Goal: Task Accomplishment & Management: Complete application form

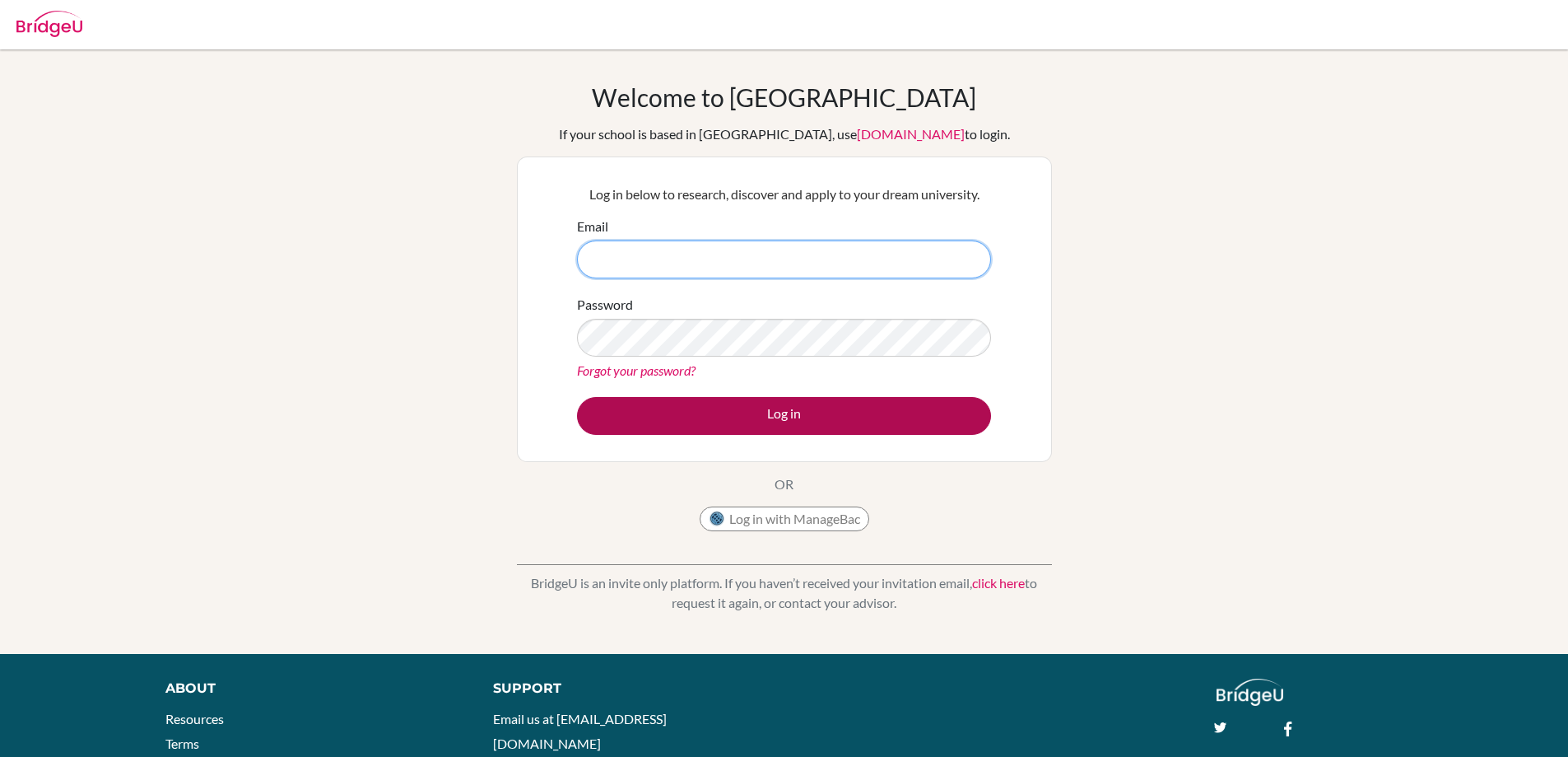
type input "[EMAIL_ADDRESS][DOMAIN_NAME]"
click at [728, 417] on button "Log in" at bounding box center [784, 416] width 414 height 38
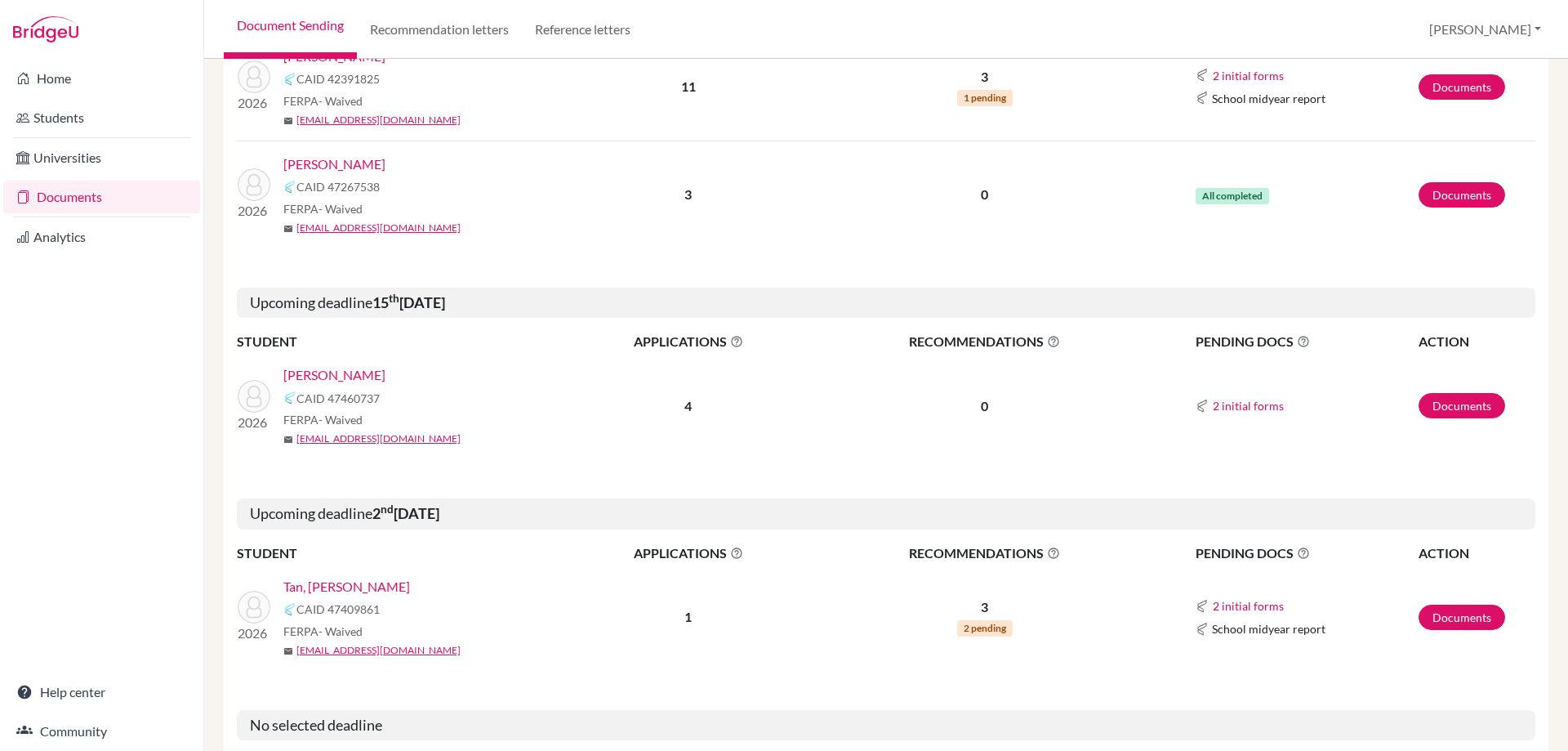
scroll to position [653, 0]
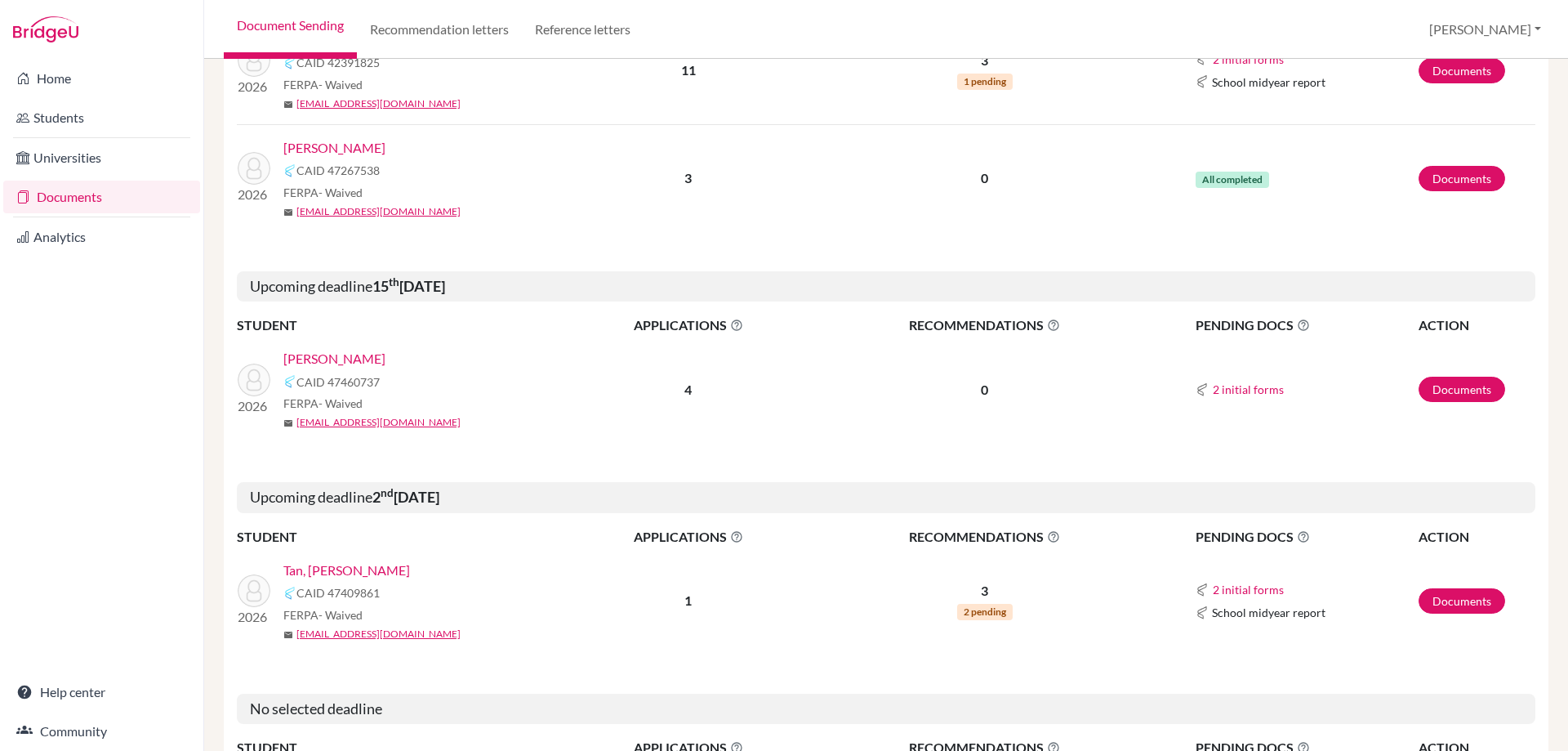
click at [345, 367] on link "[PERSON_NAME]" at bounding box center [334, 358] width 102 height 20
click at [345, 360] on link "[PERSON_NAME]" at bounding box center [334, 358] width 102 height 20
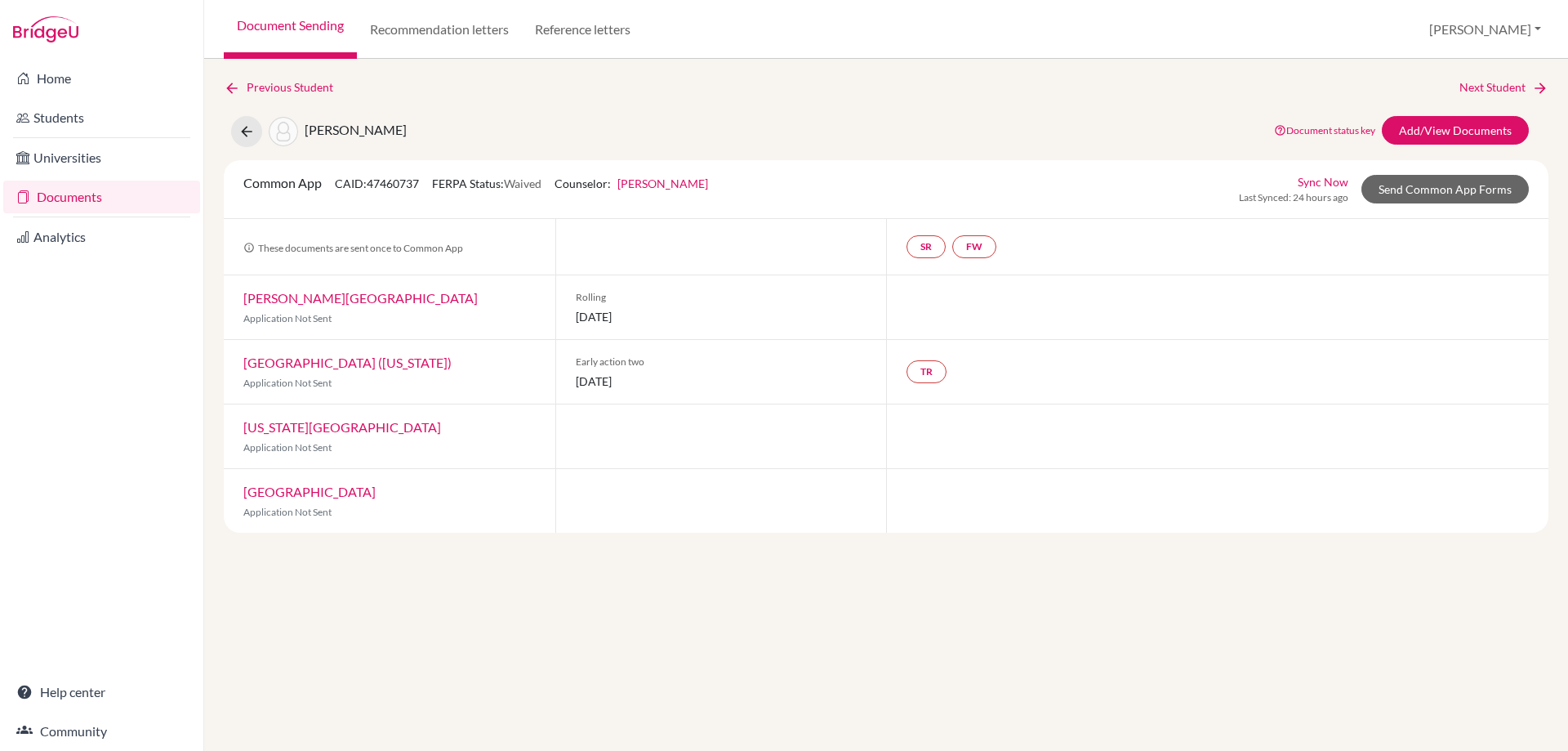
click at [674, 357] on span "Early action two" at bounding box center [722, 361] width 292 height 14
click at [1455, 124] on link "Add/View Documents" at bounding box center [1454, 131] width 147 height 29
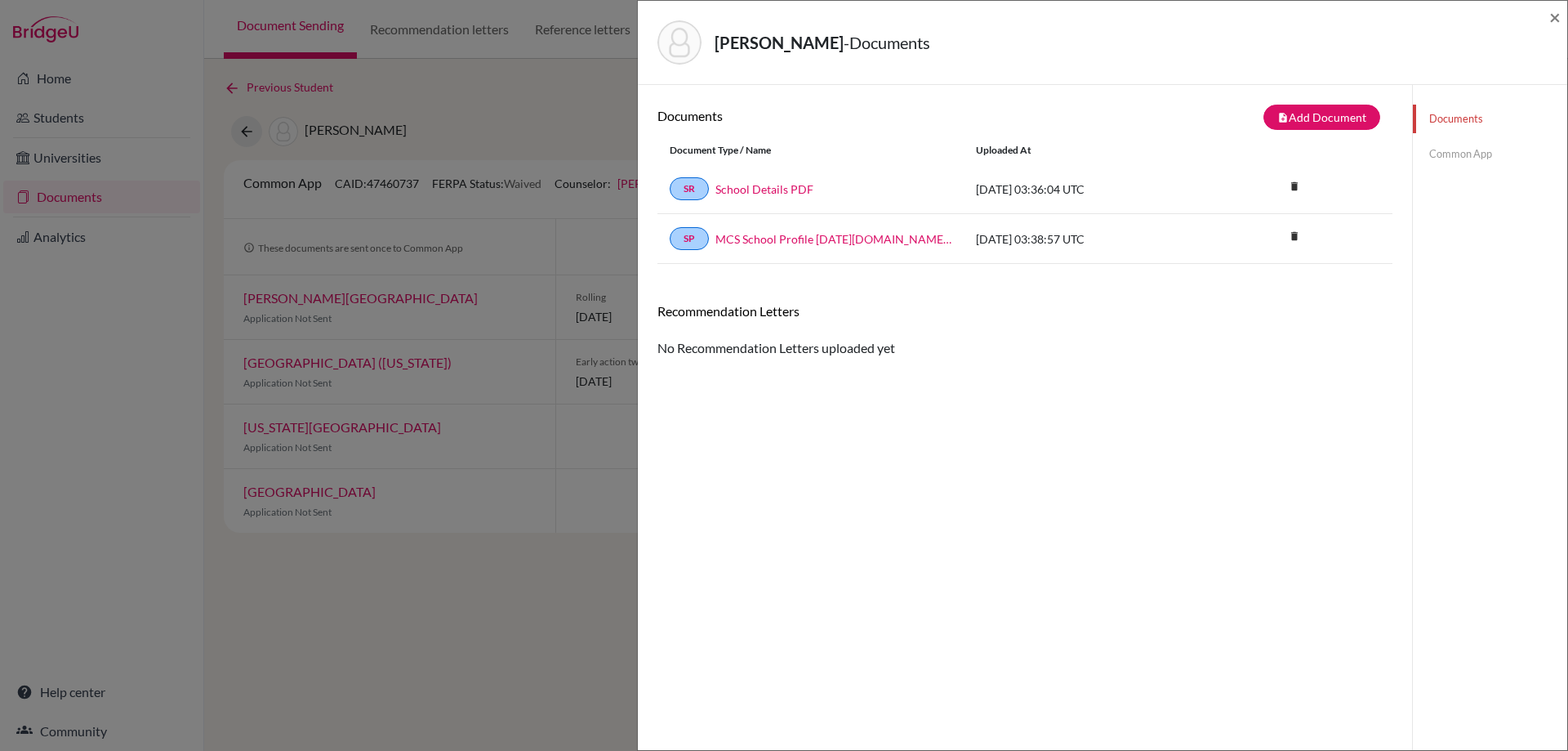
click at [1448, 151] on link "Common App" at bounding box center [1490, 154] width 154 height 29
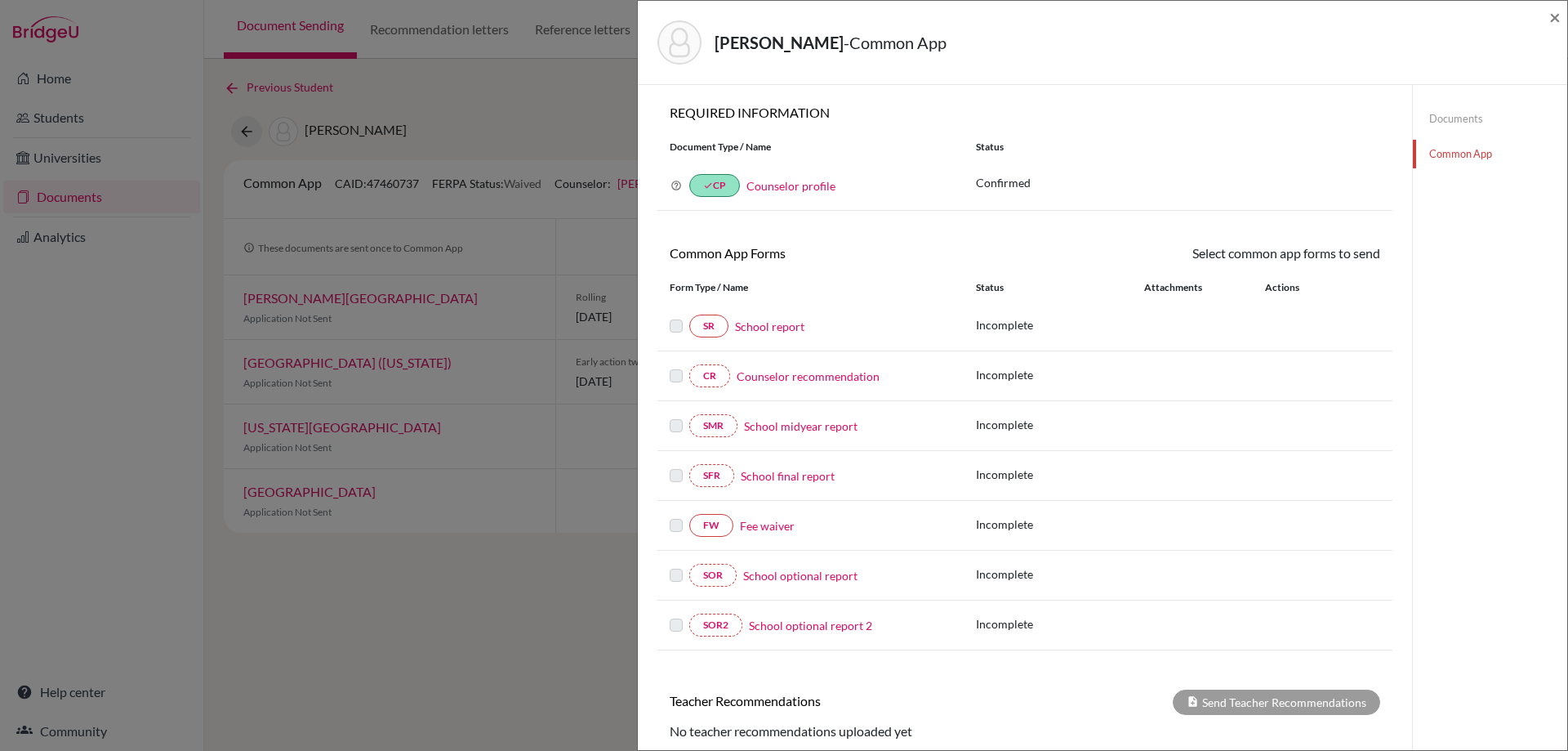
click at [784, 531] on link "Fee waiver" at bounding box center [767, 526] width 55 height 17
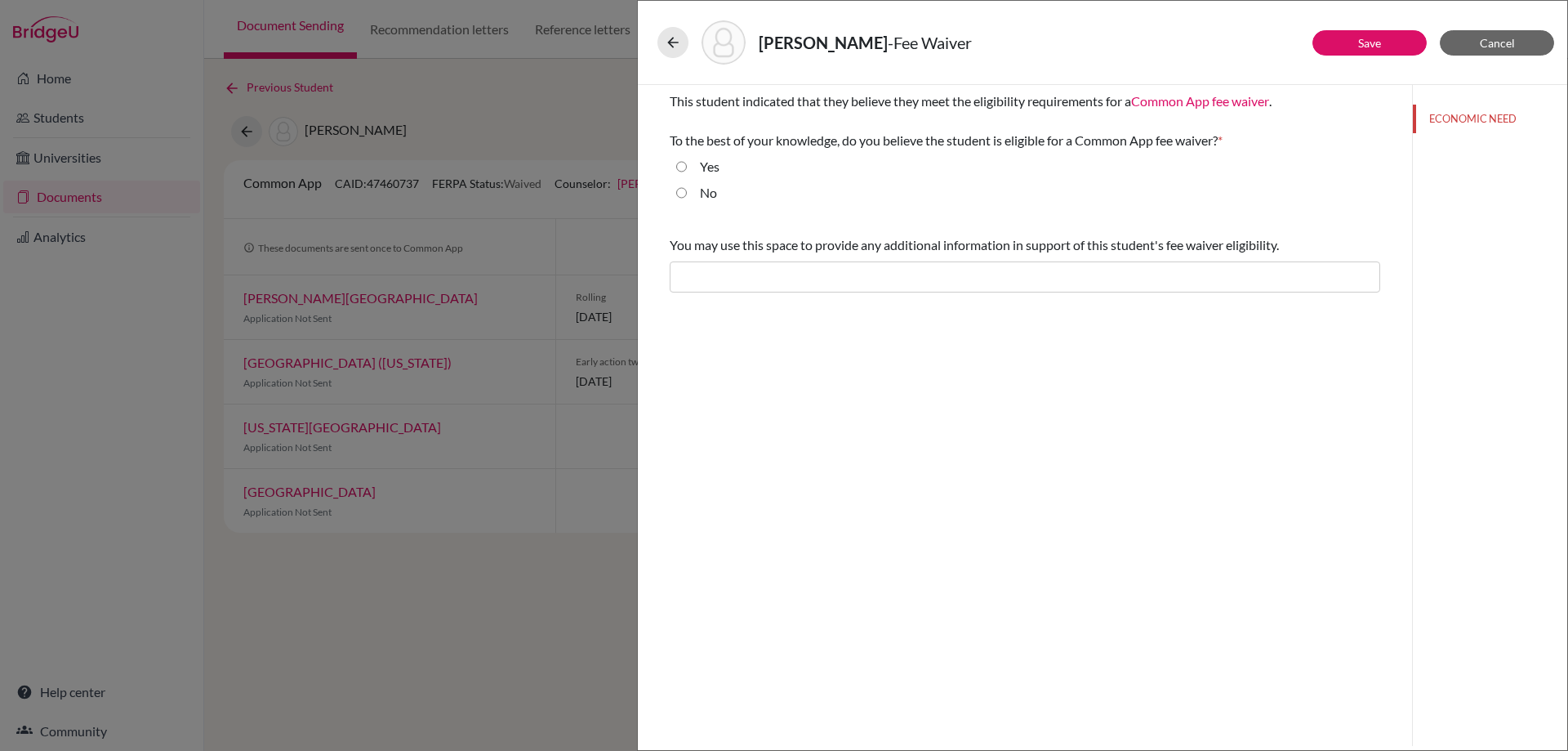
click at [681, 165] on input "Yes" at bounding box center [681, 166] width 11 height 20
radio input "true"
click at [706, 277] on input "text" at bounding box center [1025, 277] width 711 height 31
type input "The student comes from a [MEDICAL_DATA] family in [GEOGRAPHIC_DATA], facing fin…"
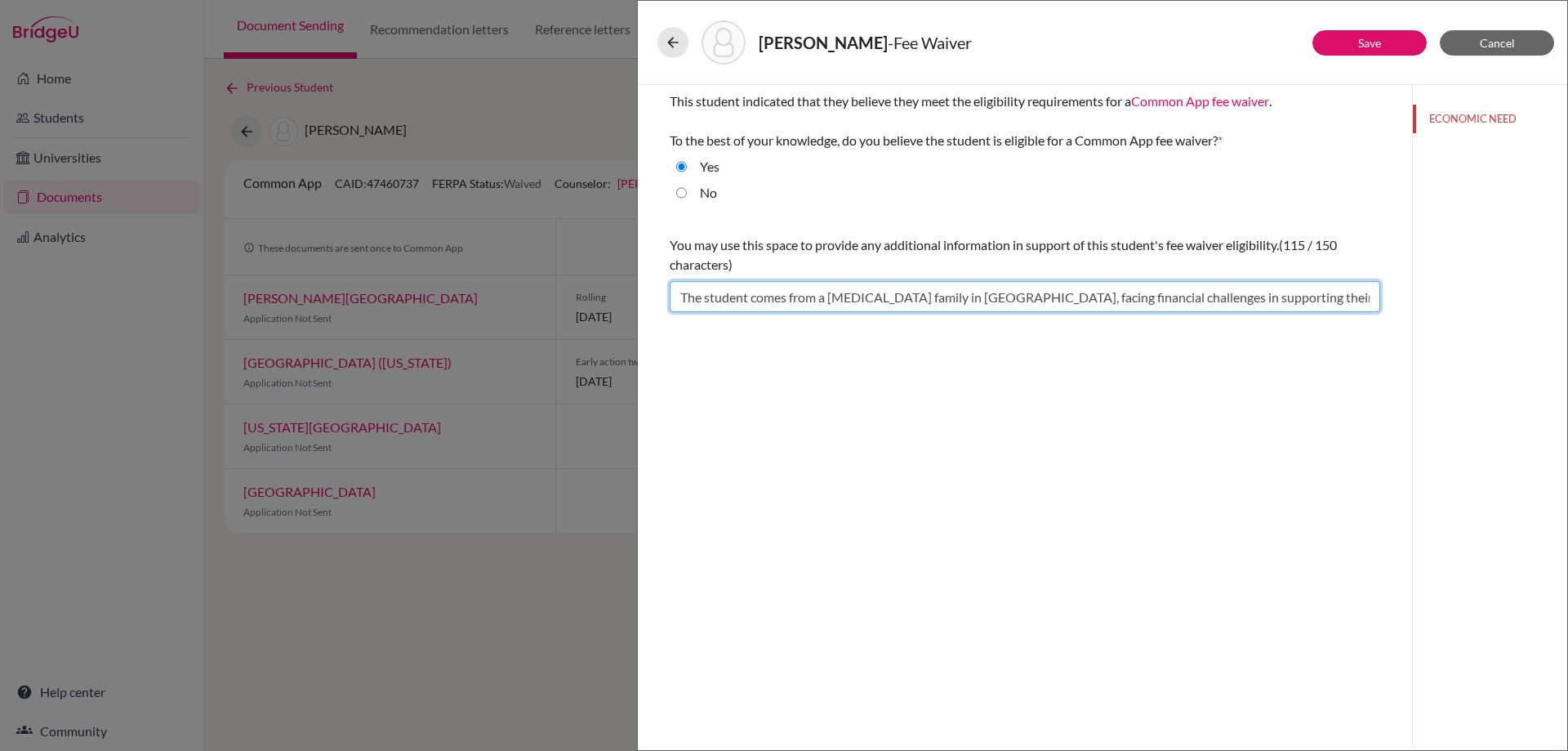
drag, startPoint x: 1328, startPoint y: 300, endPoint x: 654, endPoint y: 316, distance: 674.2
click at [654, 316] on div "This student indicated that they believe they meet the eligibility requirements…" at bounding box center [1024, 201] width 750 height 233
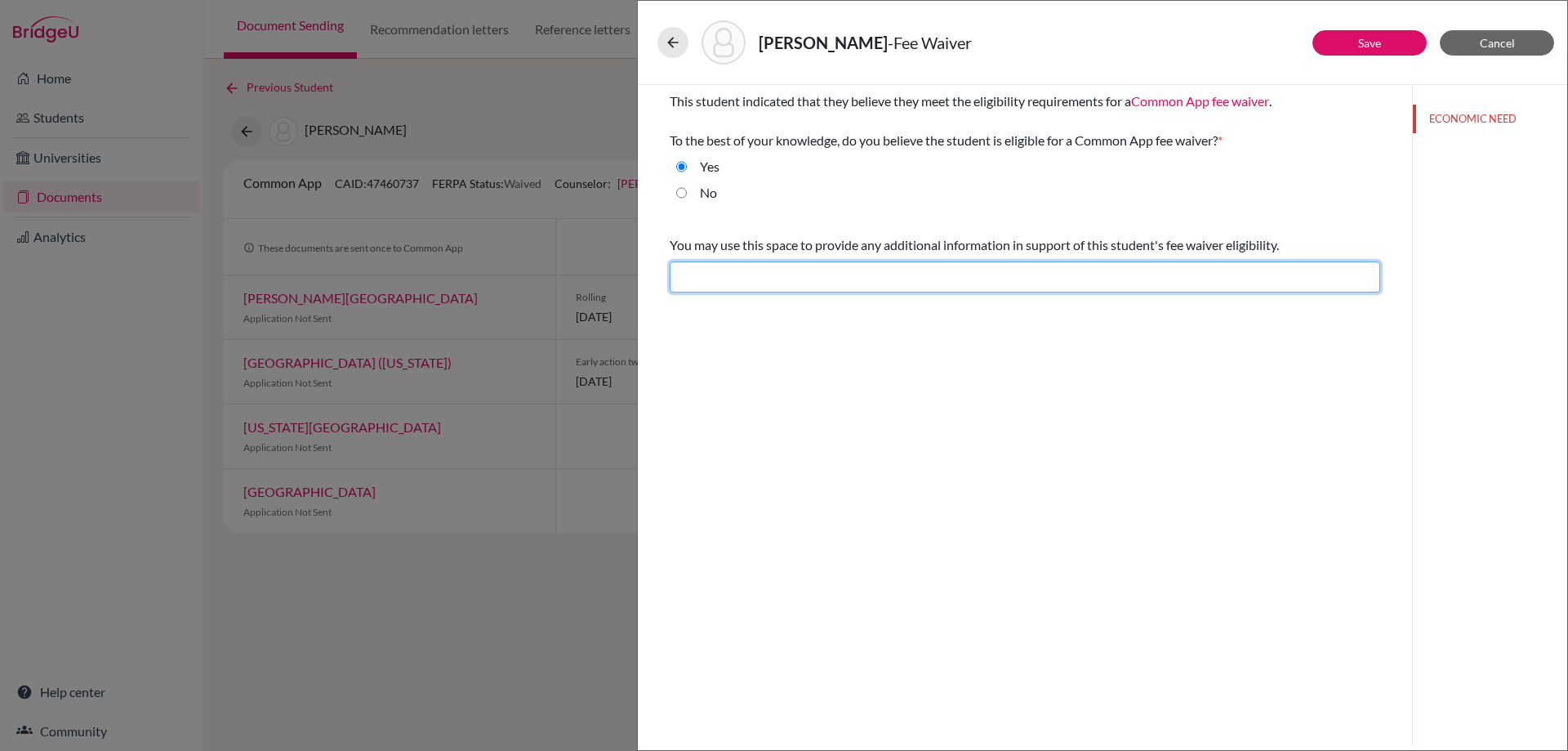
click at [851, 266] on input "text" at bounding box center [1025, 277] width 711 height 31
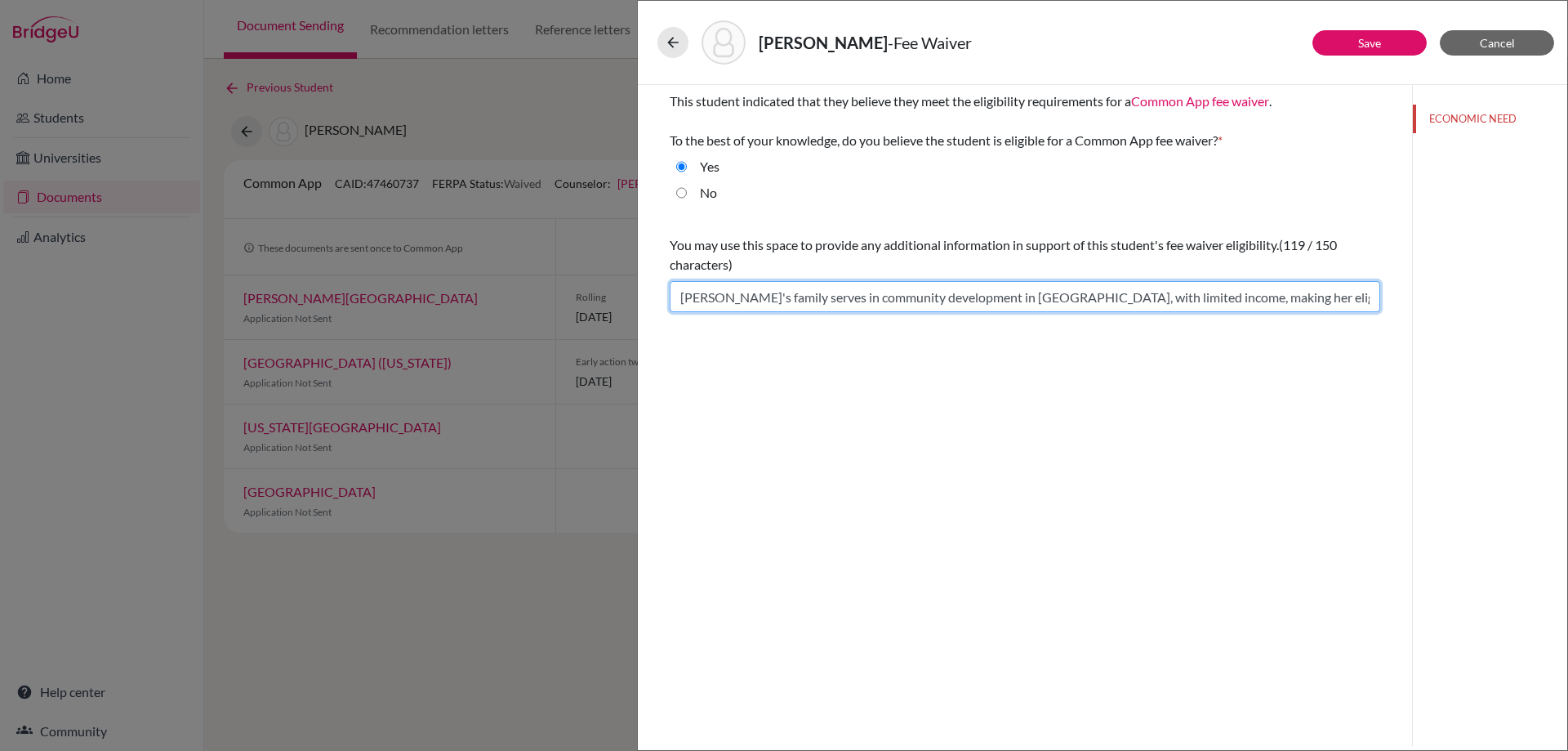
click at [690, 299] on input "[PERSON_NAME]'s family serves in community development in [GEOGRAPHIC_DATA], wi…" at bounding box center [1025, 296] width 711 height 31
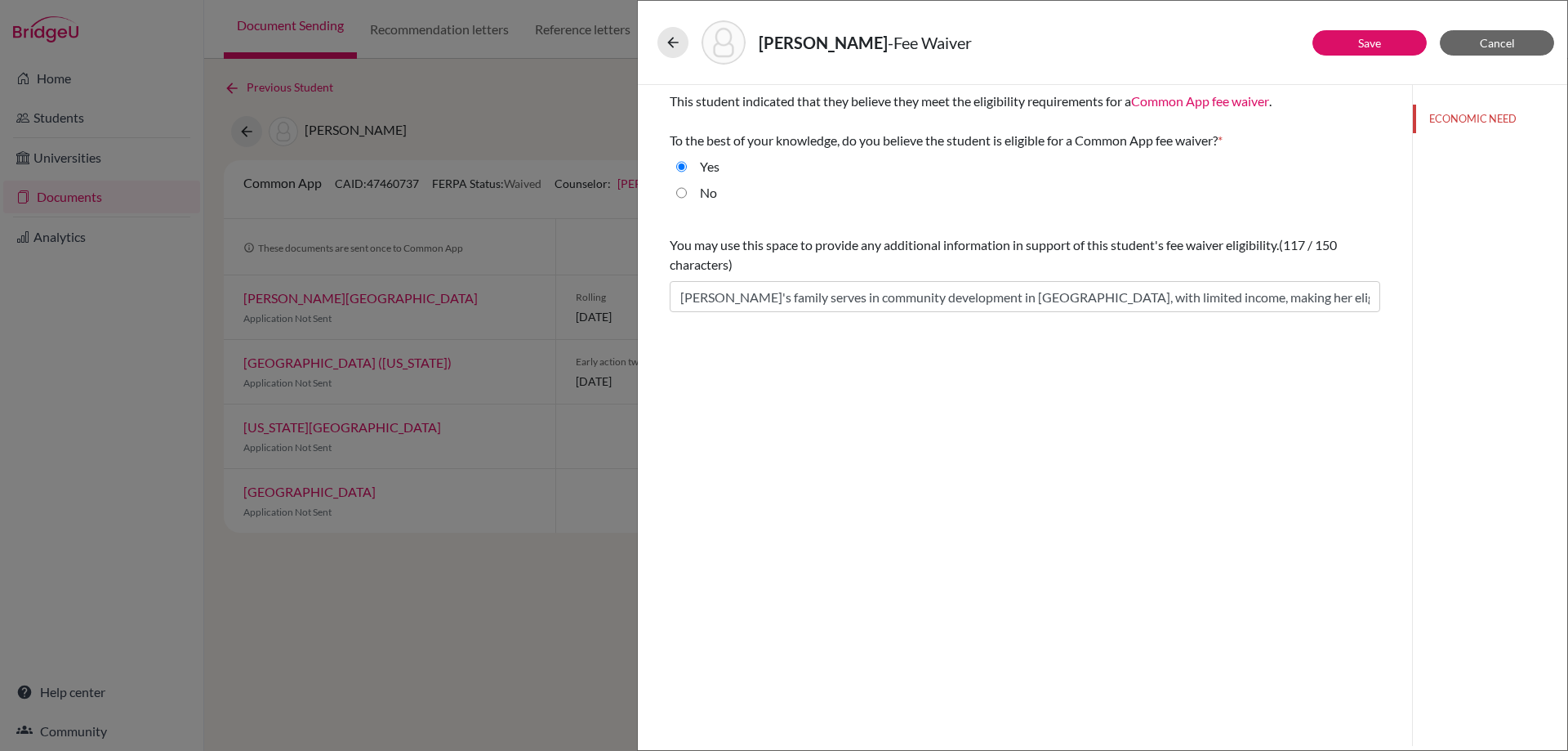
click at [776, 429] on div "This student indicated that they believe they meet the eligibility requirements…" at bounding box center [1024, 415] width 774 height 661
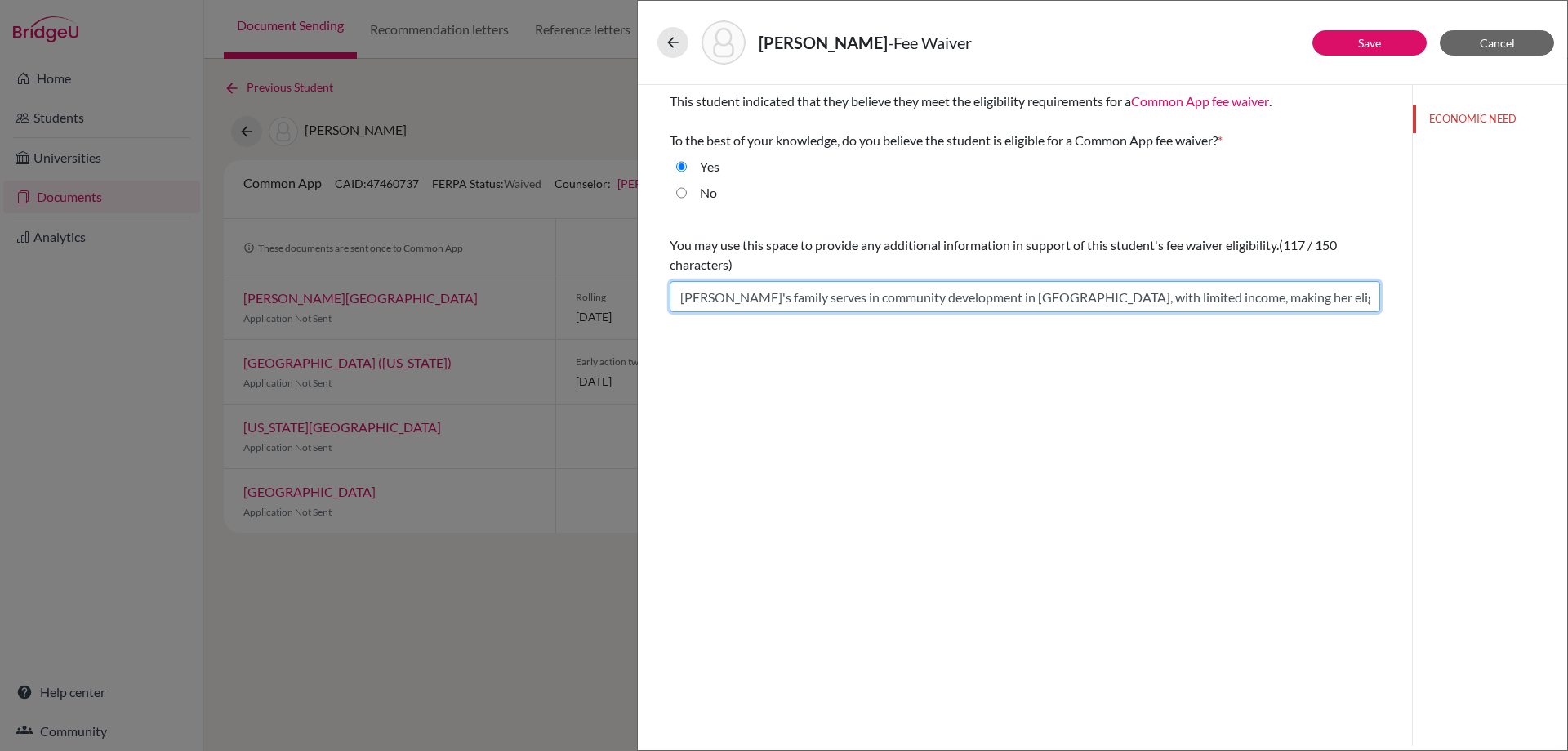
click at [1185, 302] on input "[PERSON_NAME]'s family serves in community development in [GEOGRAPHIC_DATA], wi…" at bounding box center [1025, 296] width 711 height 31
drag, startPoint x: 1338, startPoint y: 309, endPoint x: 841, endPoint y: 309, distance: 497.0
click at [841, 309] on input "[PERSON_NAME]'s family serves in community development in [GEOGRAPHIC_DATA], wi…" at bounding box center [1025, 296] width 711 height 31
drag, startPoint x: 1209, startPoint y: 288, endPoint x: 1282, endPoint y: 295, distance: 73.3
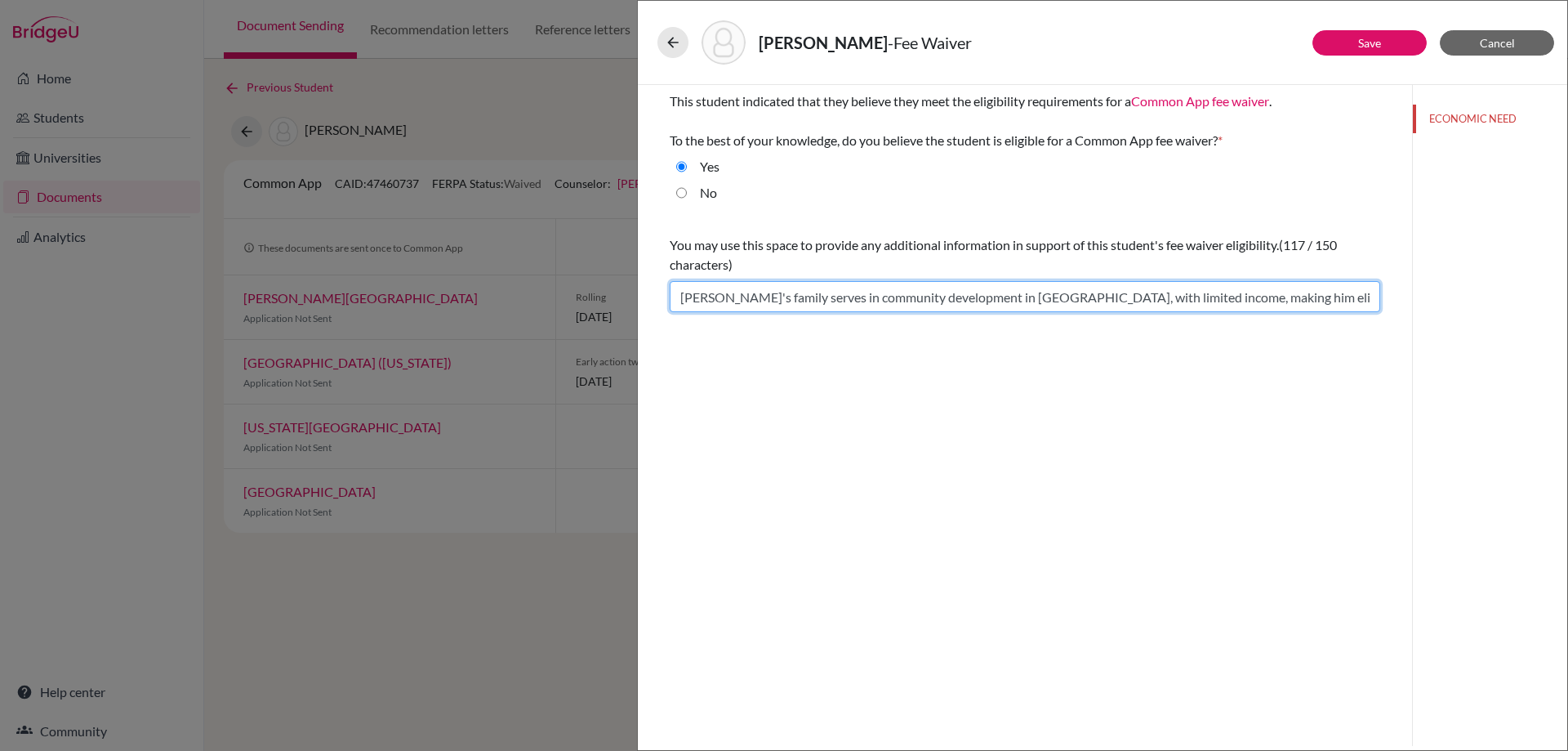
click at [1211, 288] on input "[PERSON_NAME]'s family serves in community development in [GEOGRAPHIC_DATA], wi…" at bounding box center [1025, 296] width 711 height 31
click at [1345, 302] on input "[PERSON_NAME]'s family serves in community development in [GEOGRAPHIC_DATA], wi…" at bounding box center [1025, 296] width 711 height 31
drag, startPoint x: 1349, startPoint y: 301, endPoint x: 488, endPoint y: 311, distance: 861.1
click at [488, 311] on div "[PERSON_NAME] Save Cancel This student indicated that they believe they meet th…" at bounding box center [784, 375] width 1568 height 751
type input "[PERSON_NAME]'s family serves in community development in [GEOGRAPHIC_DATA], wi…"
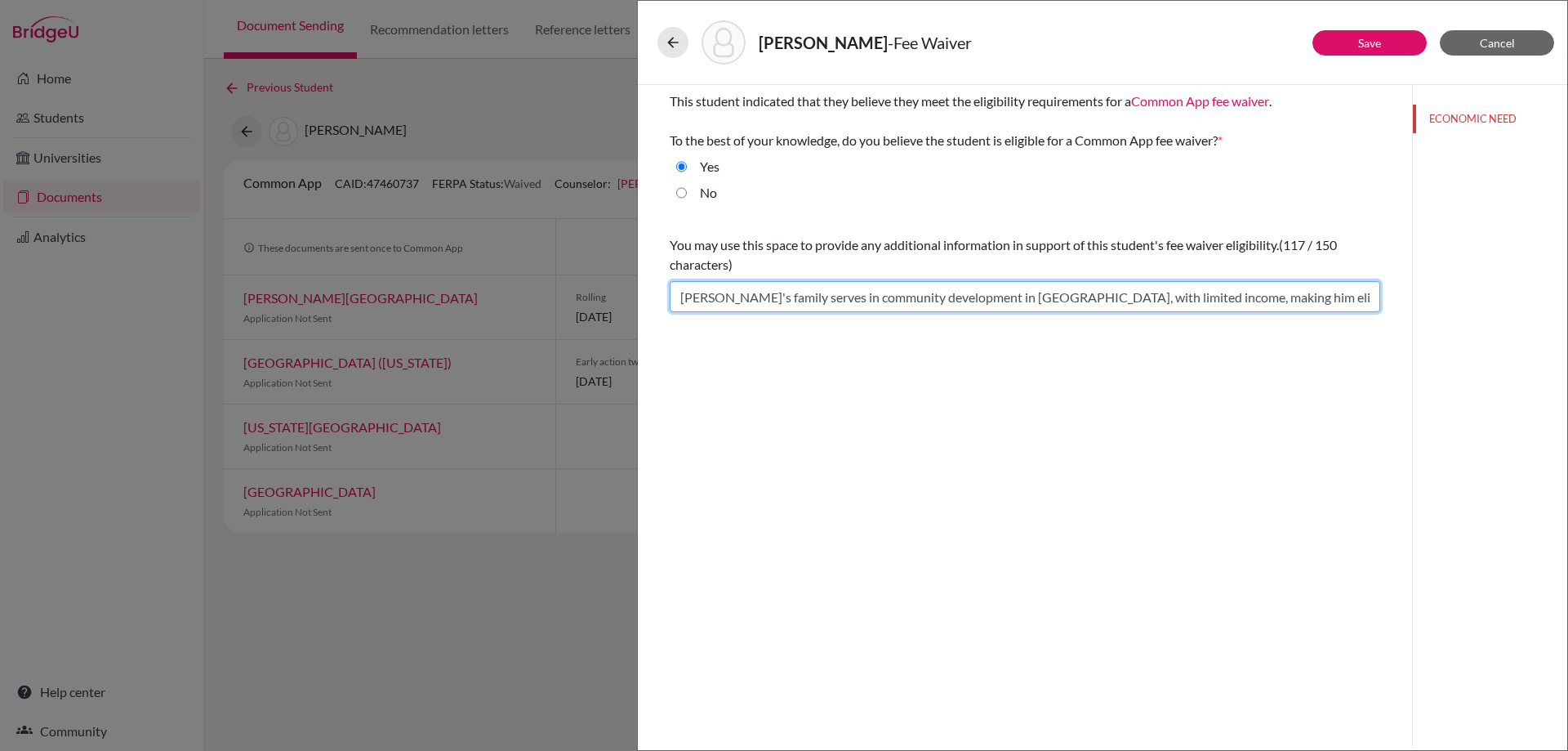
click at [1278, 298] on input "[PERSON_NAME]'s family serves in community development in [GEOGRAPHIC_DATA], wi…" at bounding box center [1025, 296] width 711 height 31
drag, startPoint x: 1342, startPoint y: 301, endPoint x: 672, endPoint y: 300, distance: 670.0
click at [672, 300] on input "[PERSON_NAME]'s family serves in community development in [GEOGRAPHIC_DATA], wi…" at bounding box center [1025, 296] width 711 height 31
click at [1198, 294] on input "[PERSON_NAME]'s family serves in community development in [GEOGRAPHIC_DATA], wi…" at bounding box center [1025, 296] width 711 height 31
click at [1197, 294] on input "[PERSON_NAME]'s family serves in community development in [GEOGRAPHIC_DATA], wi…" at bounding box center [1025, 296] width 711 height 31
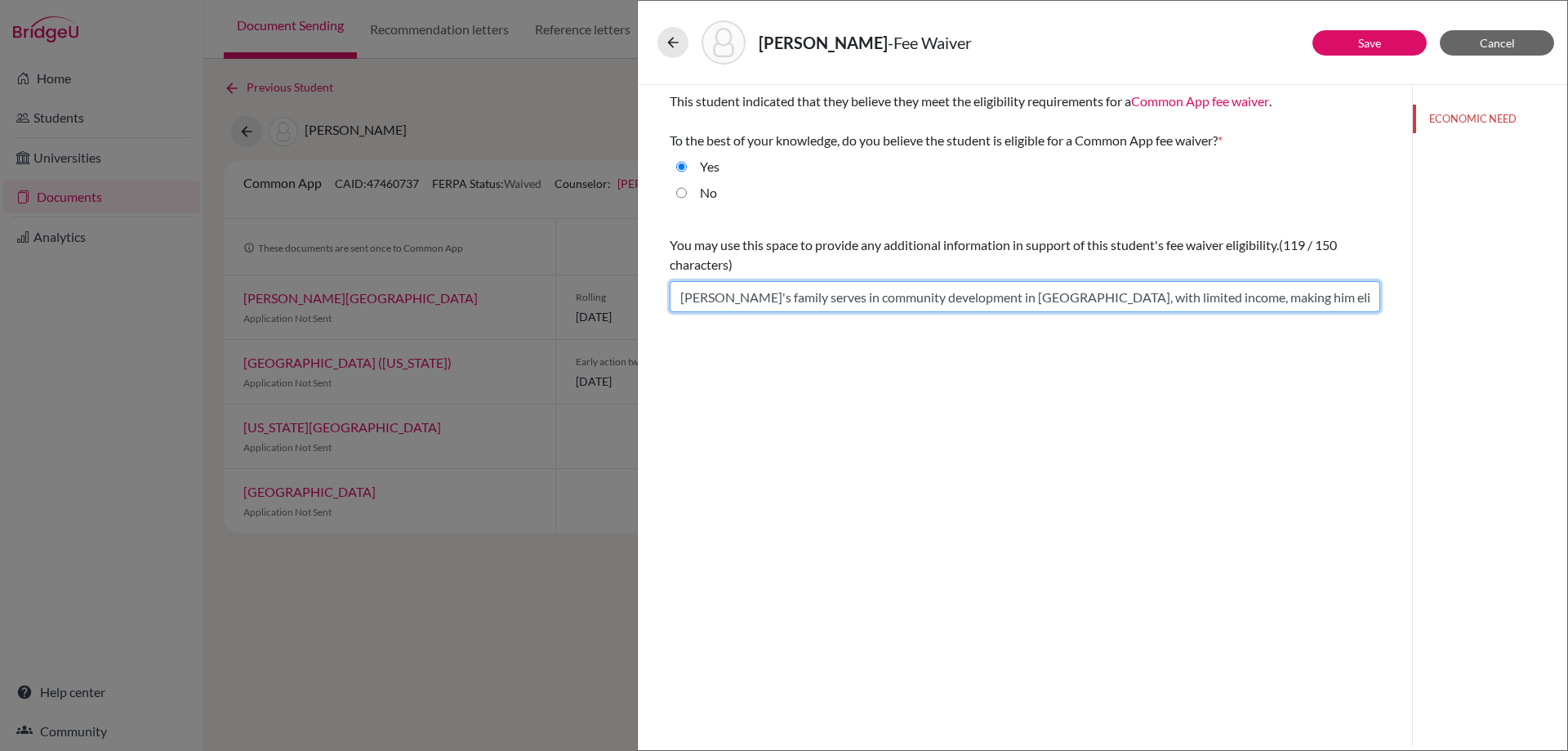
click at [681, 300] on input "[PERSON_NAME]'s family serves in community development in [GEOGRAPHIC_DATA], wi…" at bounding box center [1025, 296] width 711 height 31
type input "[PERSON_NAME]'s family serves in community development in [GEOGRAPHIC_DATA], wi…"
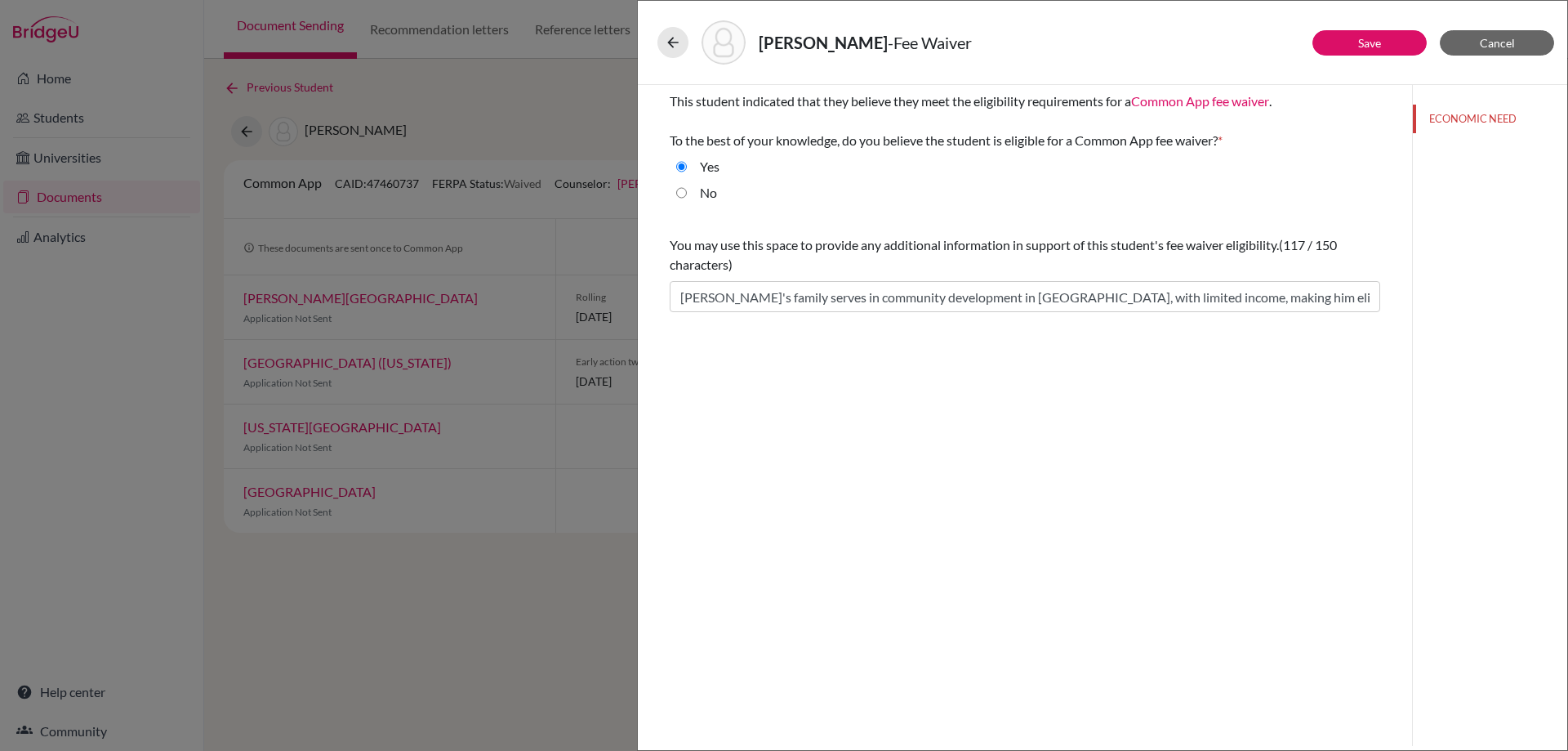
click at [1357, 30] on div "[PERSON_NAME]" at bounding box center [1102, 42] width 890 height 44
click at [1358, 42] on link "Save" at bounding box center [1369, 42] width 23 height 14
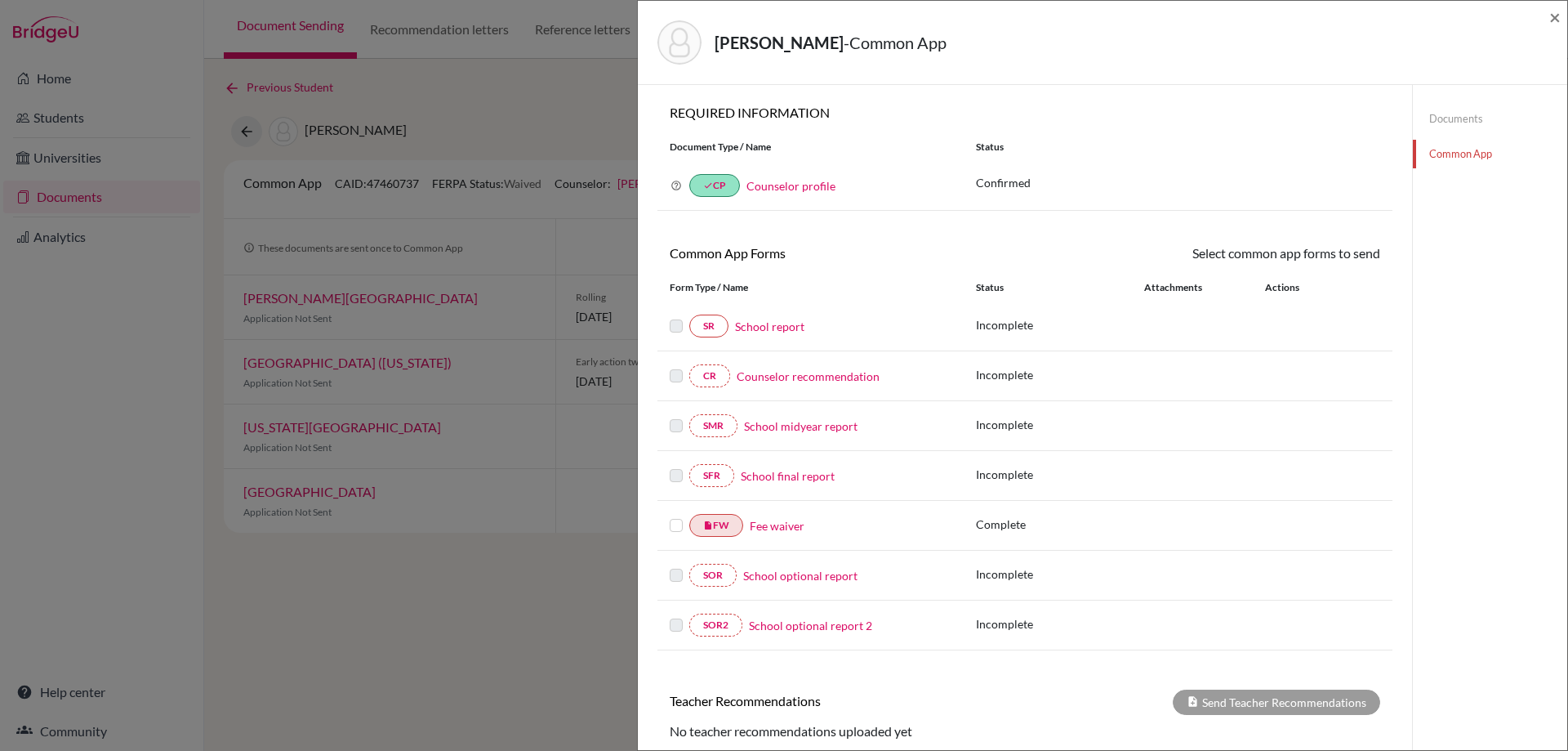
click at [673, 524] on div "insert_drive_file FW Fee waiver" at bounding box center [810, 525] width 306 height 23
click at [673, 516] on label at bounding box center [676, 516] width 13 height 0
click at [0, 0] on input "checkbox" at bounding box center [0, 0] width 0 height 0
click at [1334, 261] on link "Send" at bounding box center [1346, 256] width 68 height 25
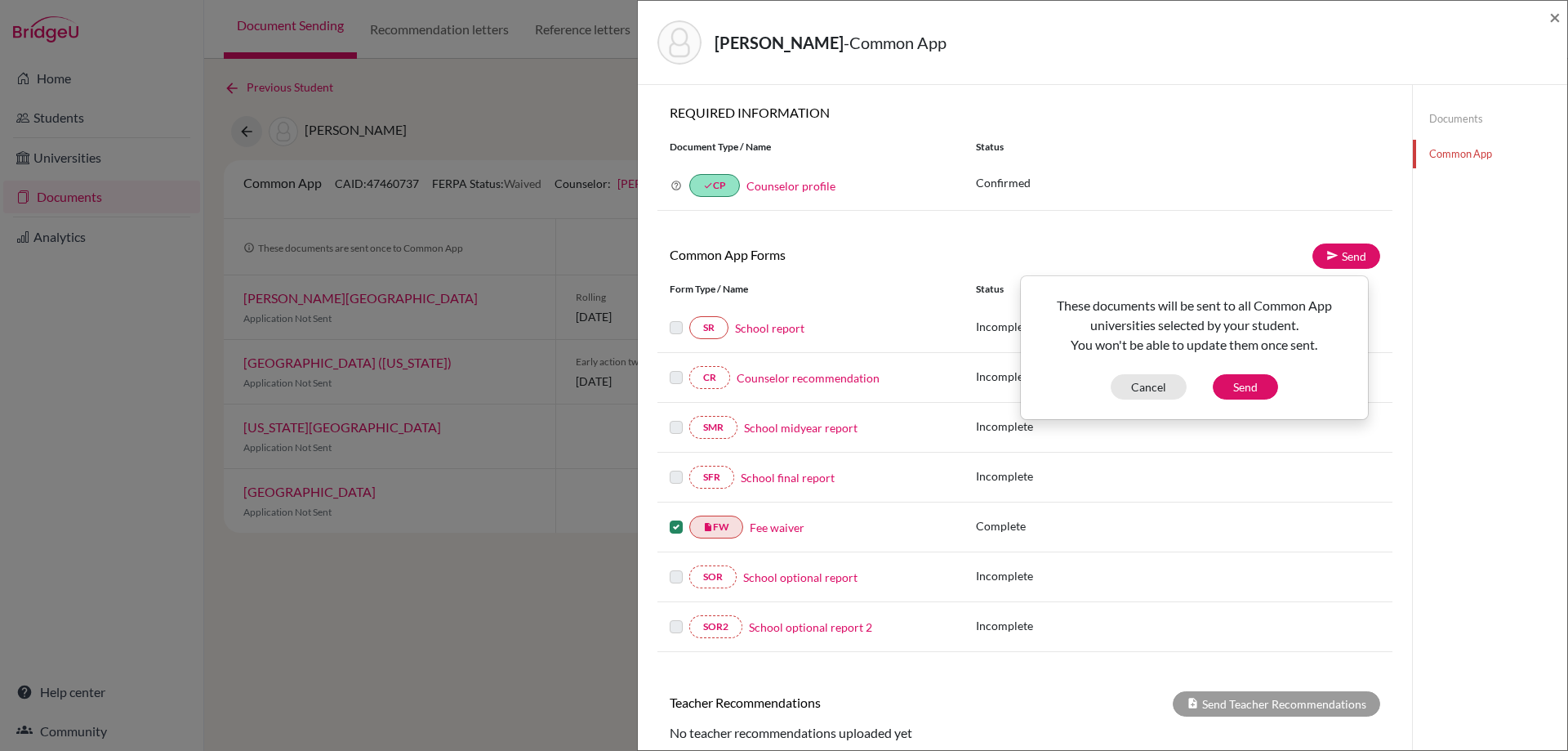
click at [1266, 373] on div "These documents will be sent to all Common App universities selected by your st…" at bounding box center [1194, 348] width 345 height 104
click at [1264, 385] on button "Send" at bounding box center [1245, 387] width 65 height 25
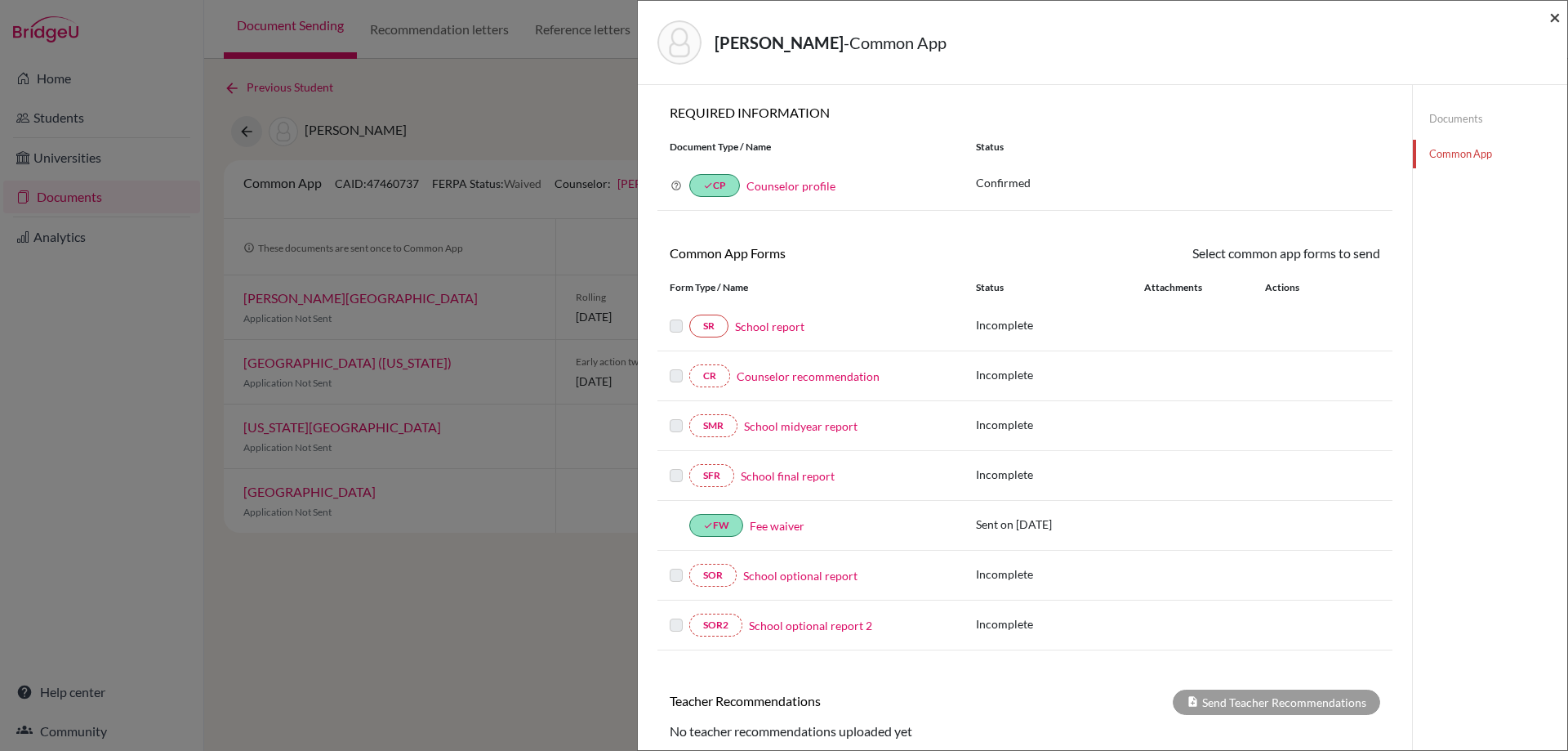
click at [1560, 15] on div "Cross, Leonidas - Common App ×" at bounding box center [1102, 42] width 929 height 84
click at [1552, 15] on span "×" at bounding box center [1554, 17] width 11 height 24
